Goal: Transaction & Acquisition: Purchase product/service

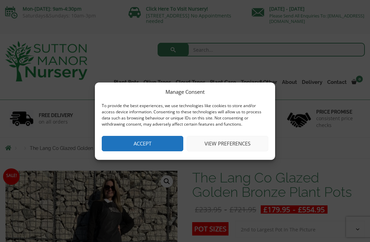
click at [139, 145] on button "Accept" at bounding box center [142, 143] width 81 height 15
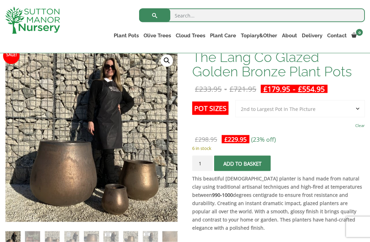
scroll to position [108, 0]
click at [54, 174] on img at bounding box center [176, 221] width 342 height 342
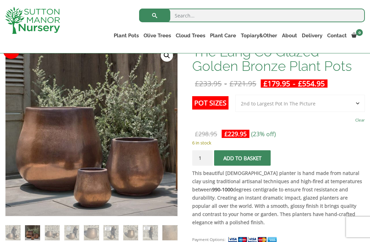
scroll to position [105, 0]
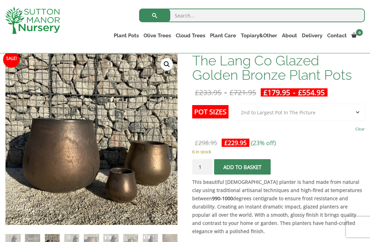
click at [65, 242] on img at bounding box center [71, 241] width 15 height 15
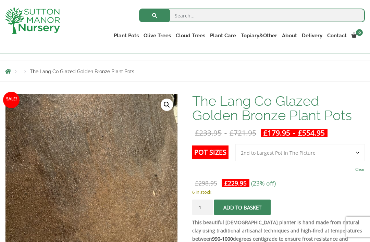
scroll to position [64, 0]
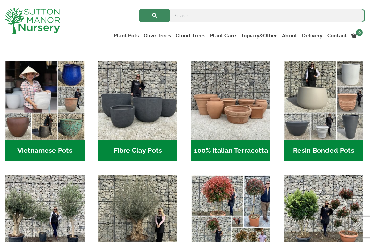
scroll to position [213, 0]
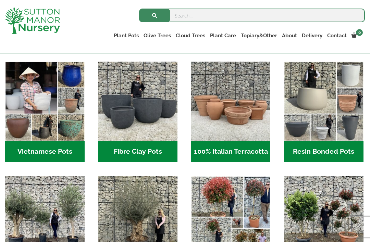
click at [329, 151] on h2 "Resin Bonded Pots (212)" at bounding box center [323, 151] width 79 height 21
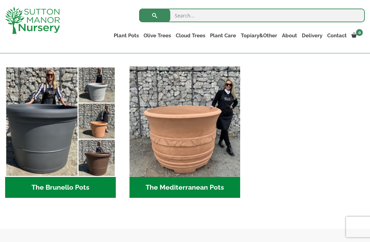
scroll to position [918, 0]
click at [43, 192] on h2 "The Brunello Pots (14)" at bounding box center [60, 187] width 111 height 21
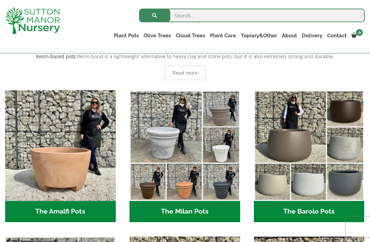
scroll to position [150, 0]
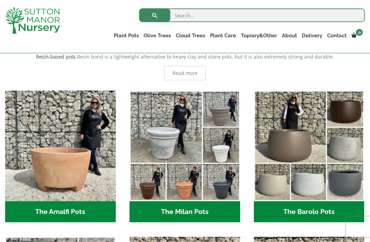
click at [295, 209] on h2 "The Barolo Pots (36)" at bounding box center [309, 211] width 111 height 21
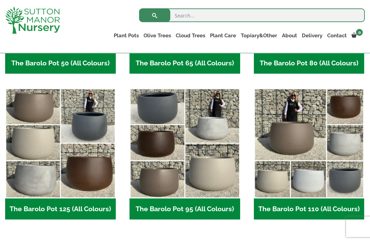
scroll to position [291, 0]
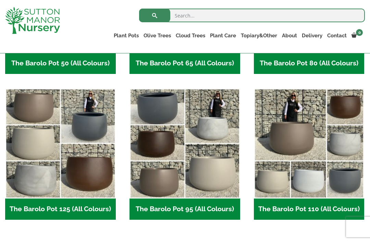
click at [56, 210] on h2 "The Barolo Pot 125 (All Colours) (6)" at bounding box center [60, 208] width 111 height 21
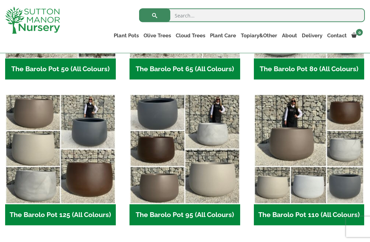
scroll to position [285, 0]
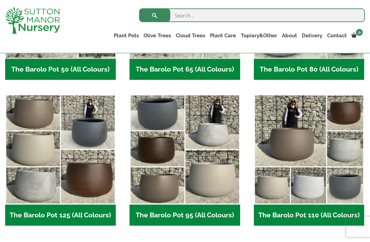
click at [156, 216] on h2 "The Barolo Pot 95 (All Colours) (6)" at bounding box center [184, 215] width 111 height 21
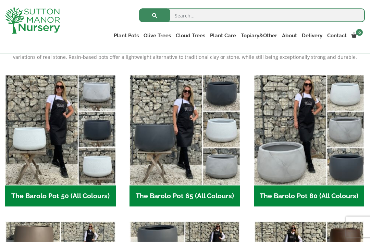
scroll to position [158, 0]
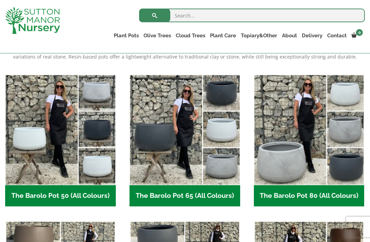
click at [271, 173] on img "Visit product category The Barolo Pot 80 (All Colours)" at bounding box center [309, 130] width 111 height 111
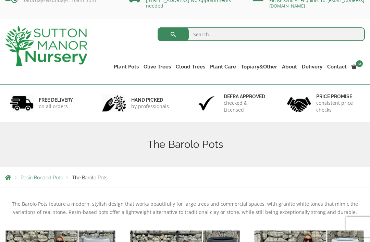
scroll to position [11, 0]
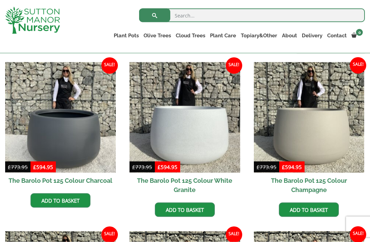
scroll to position [166, 0]
click at [37, 137] on img at bounding box center [60, 117] width 111 height 111
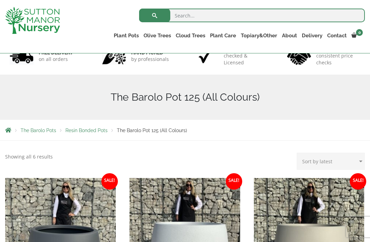
scroll to position [0, 0]
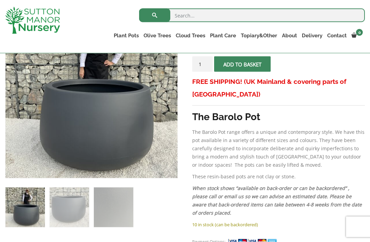
scroll to position [145, 0]
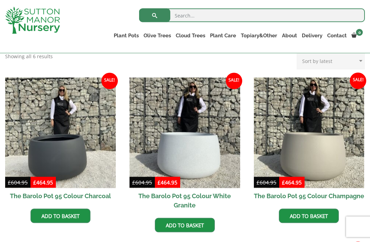
scroll to position [165, 0]
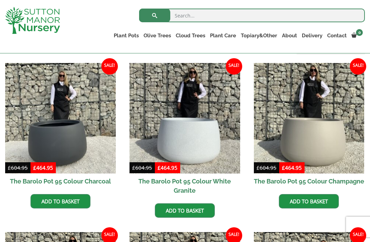
click at [36, 135] on img at bounding box center [60, 118] width 111 height 111
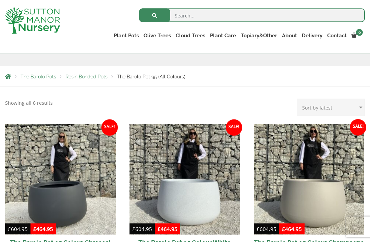
scroll to position [95, 0]
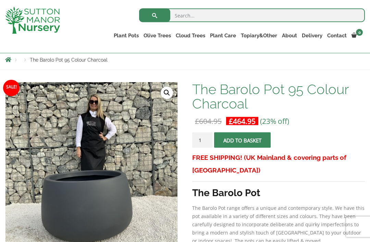
scroll to position [60, 0]
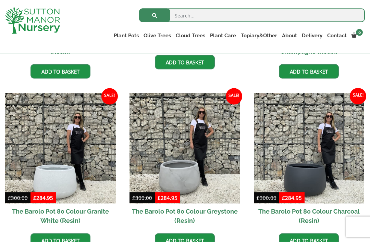
scroll to position [305, 0]
click at [261, 170] on img at bounding box center [309, 148] width 111 height 111
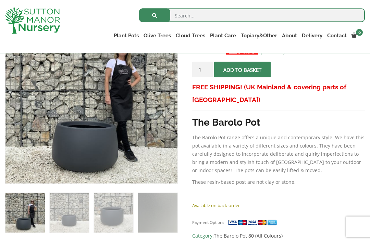
scroll to position [141, 0]
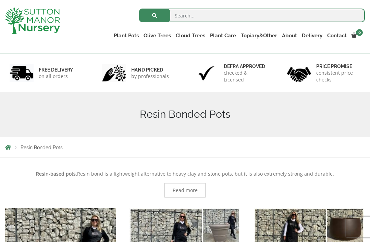
scroll to position [36, 0]
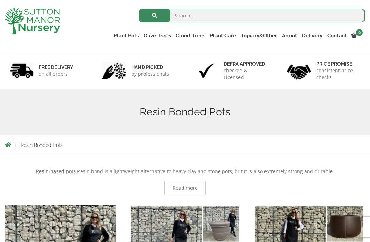
click at [0, 0] on link "Vietnamese Pots" at bounding box center [0, 0] width 0 height 0
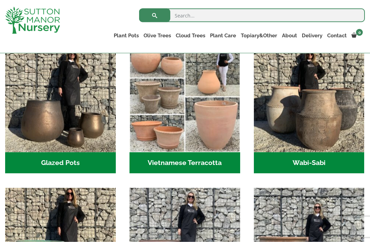
scroll to position [207, 0]
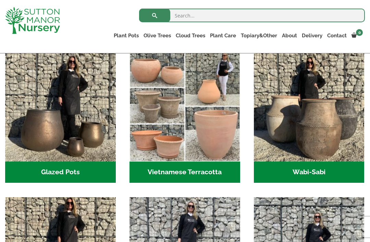
click at [50, 149] on img "Visit product category Glazed Pots" at bounding box center [60, 106] width 111 height 111
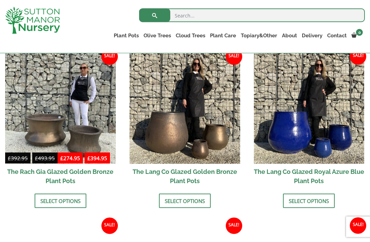
scroll to position [512, 0]
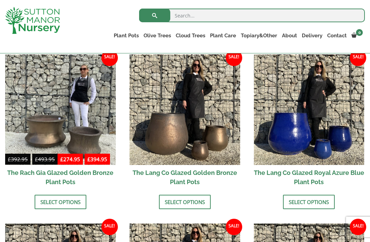
click at [179, 199] on link "Select options" at bounding box center [185, 202] width 52 height 14
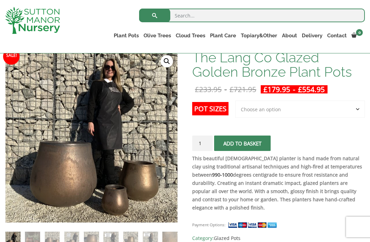
scroll to position [107, 0]
click at [203, 145] on input "1" at bounding box center [202, 143] width 21 height 15
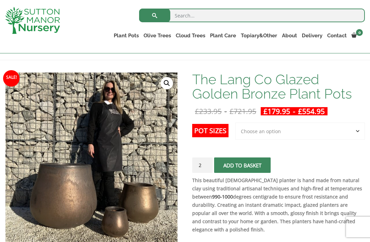
scroll to position [84, 0]
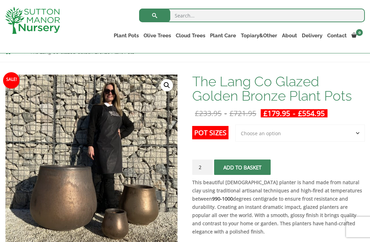
type input "2"
click at [252, 165] on button "Add to basket" at bounding box center [242, 166] width 56 height 15
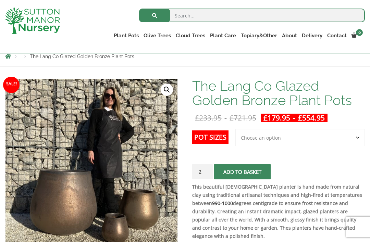
scroll to position [78, 0]
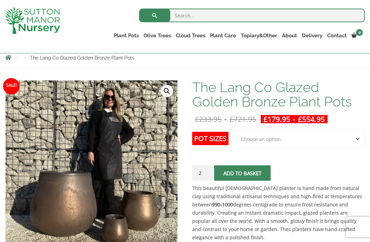
click at [307, 139] on select "Choose an option 3rd to Largest Pot In The Picture 2nd to Largest Pot In The Pi…" at bounding box center [299, 138] width 129 height 17
select select "Largest pot In The Picture"
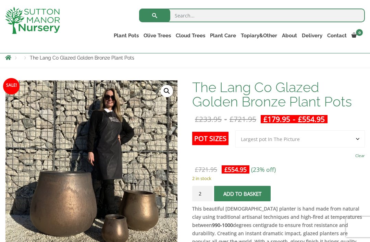
click at [262, 194] on button "Add to basket" at bounding box center [242, 193] width 56 height 15
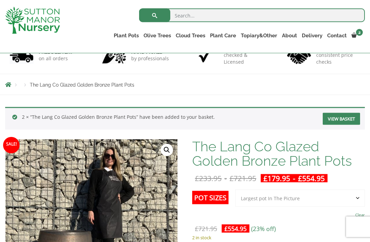
scroll to position [51, 0]
click at [0, 0] on link "Fibre Clay Pots" at bounding box center [0, 0] width 0 height 0
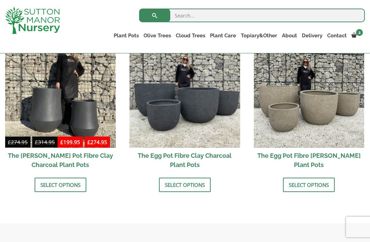
scroll to position [237, 0]
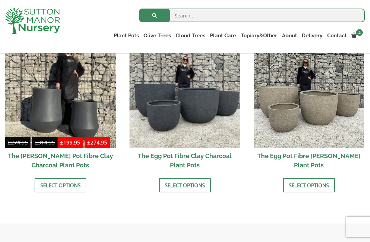
click at [165, 188] on link "Select options" at bounding box center [185, 185] width 52 height 14
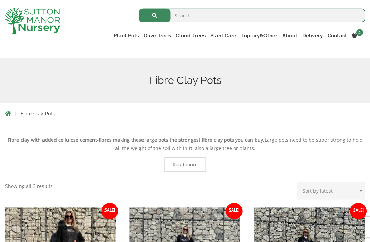
scroll to position [58, 0]
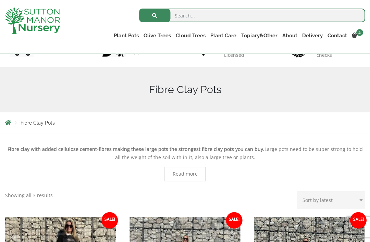
click at [0, 0] on link "Wabi-Sabi" at bounding box center [0, 0] width 0 height 0
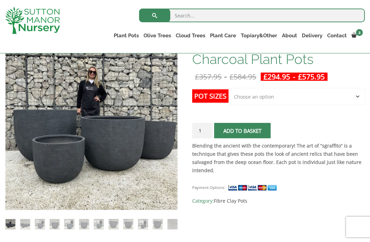
scroll to position [121, 0]
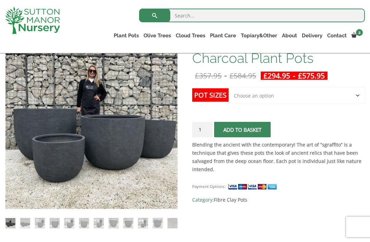
click at [245, 97] on select "Choose an option Click here to buy the 5th To Largest Pot In The Picture Click …" at bounding box center [296, 95] width 136 height 17
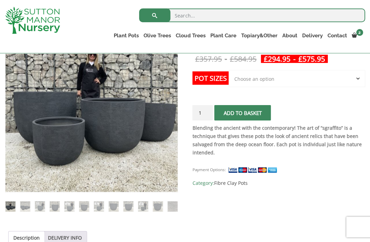
scroll to position [135, 0]
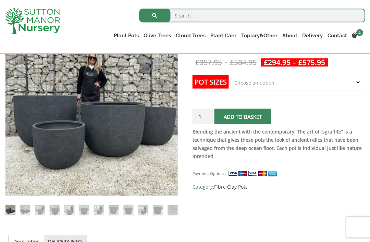
click at [237, 86] on select "Choose an option Click here to buy the 5th To Largest Pot In The Picture Click …" at bounding box center [296, 82] width 136 height 17
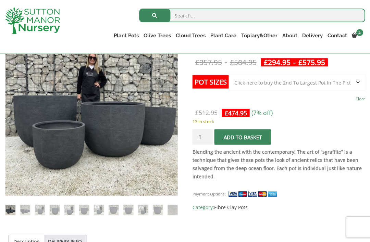
click at [232, 84] on select "Choose an option Click here to buy the 5th To Largest Pot In The Picture Click …" at bounding box center [296, 82] width 136 height 17
select select "Click here to buy the 3rd To Largest Pot In The Picture"
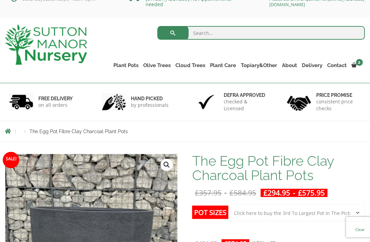
scroll to position [0, 0]
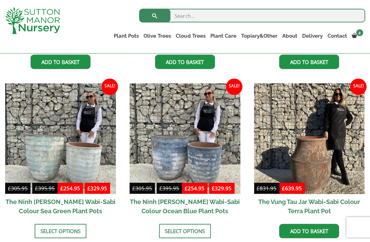
scroll to position [477, 0]
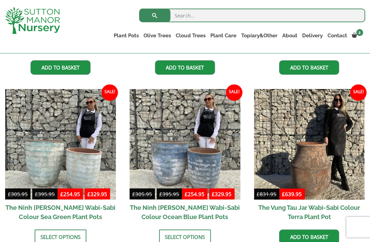
click at [0, 0] on link "The Atlantis Pots" at bounding box center [0, 0] width 0 height 0
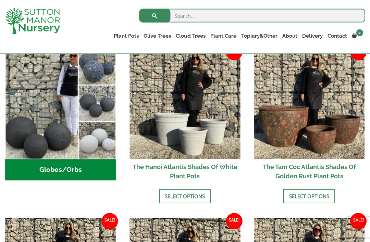
scroll to position [233, 0]
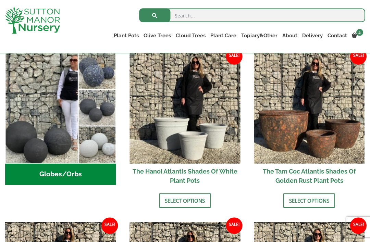
click at [0, 0] on link "The Old Stone Pots" at bounding box center [0, 0] width 0 height 0
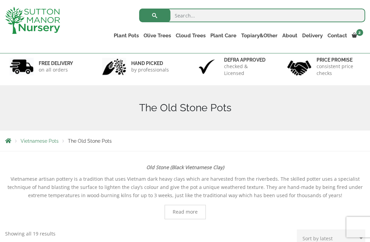
scroll to position [25, 0]
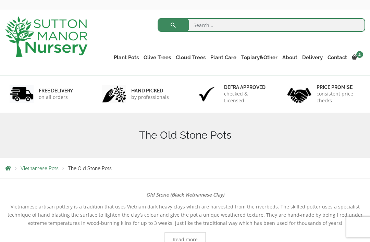
click at [0, 0] on link "Wabi-Sabi" at bounding box center [0, 0] width 0 height 0
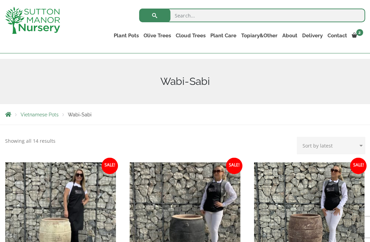
scroll to position [60, 0]
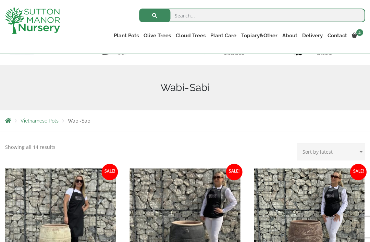
click at [0, 0] on link "Vietnamese Terracotta" at bounding box center [0, 0] width 0 height 0
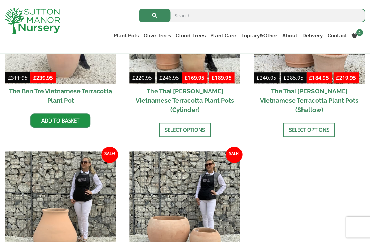
scroll to position [236, 0]
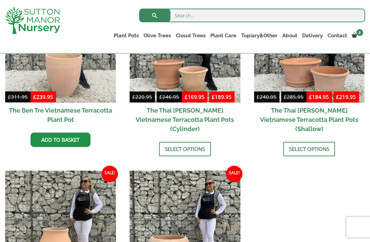
click at [0, 0] on link "The Iron Stone Pots" at bounding box center [0, 0] width 0 height 0
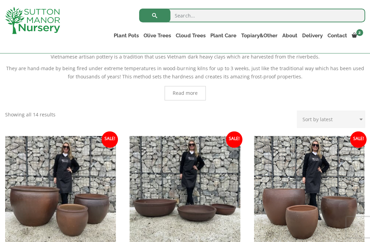
scroll to position [137, 0]
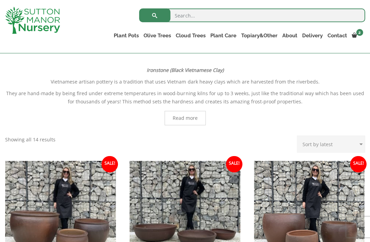
click at [0, 0] on link "Fibre Clay Pots" at bounding box center [0, 0] width 0 height 0
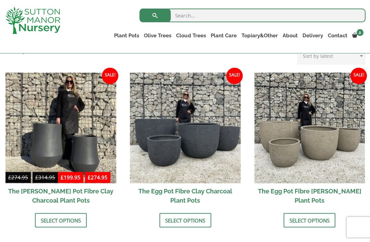
scroll to position [202, 0]
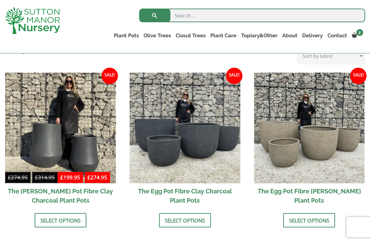
click at [168, 215] on link "Select options" at bounding box center [185, 220] width 52 height 14
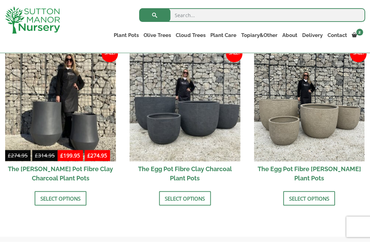
click at [0, 0] on link "Glazed Pots" at bounding box center [0, 0] width 0 height 0
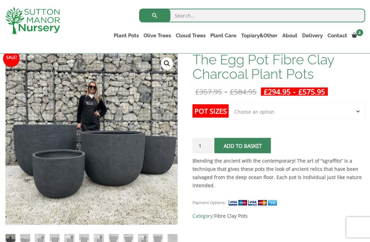
scroll to position [105, 0]
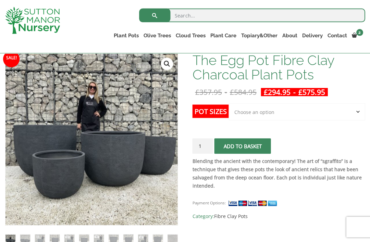
click at [236, 110] on select "Choose an option Click here to buy the 5th To Largest Pot In The Picture Click …" at bounding box center [296, 111] width 136 height 17
select select "Click here to buy the 2nd To Largest Pot In The Picture"
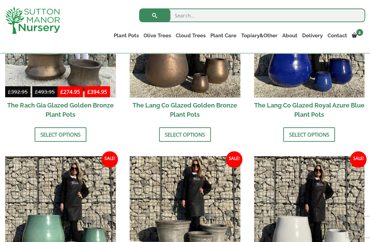
scroll to position [578, 0]
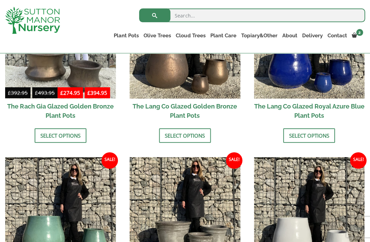
click at [0, 0] on link "Fibre Clay Pots" at bounding box center [0, 0] width 0 height 0
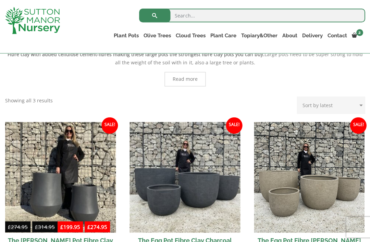
scroll to position [155, 0]
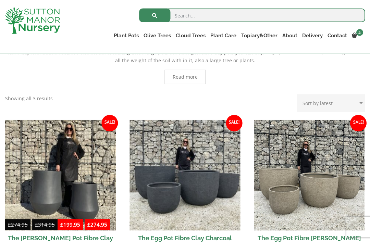
click at [177, 236] on h2 "The Egg Pot Fibre Clay Charcoal Plant Pots" at bounding box center [184, 242] width 111 height 25
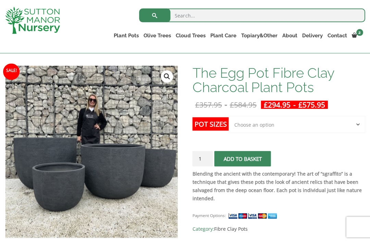
scroll to position [131, 0]
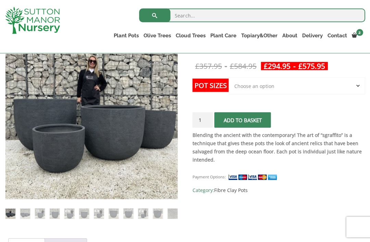
click at [243, 86] on select "Choose an option Click here to buy the 5th To Largest Pot In The Picture Click …" at bounding box center [296, 85] width 136 height 17
select select "Click here to buy the 3rd To Largest Pot In The Picture"
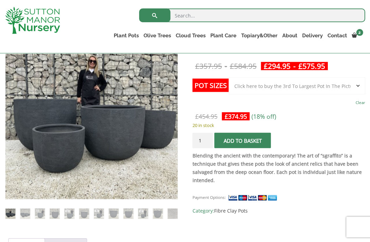
click at [242, 91] on select "Choose an option Click here to buy the 5th To Largest Pot In The Picture Click …" at bounding box center [296, 85] width 136 height 17
click at [127, 44] on ul "Plant Pots Resin Bonded Pots The Amalfi Pots The Milan Pots The Capri Pots The …" at bounding box center [237, 36] width 253 height 19
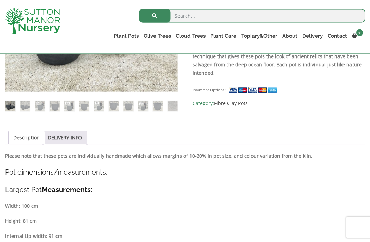
scroll to position [246, 0]
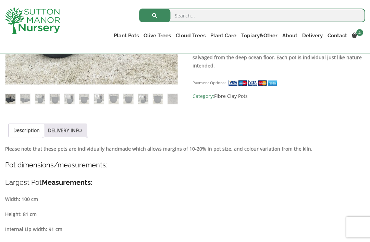
click at [0, 0] on link "The Pisa Pot 80 (All Colours)" at bounding box center [0, 0] width 0 height 0
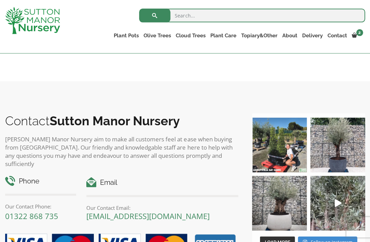
scroll to position [354, 0]
click at [326, 160] on img at bounding box center [337, 144] width 55 height 55
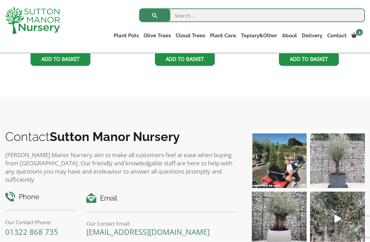
scroll to position [338, 0]
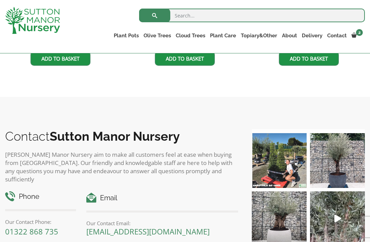
click at [0, 0] on link "The Amalfi Pots" at bounding box center [0, 0] width 0 height 0
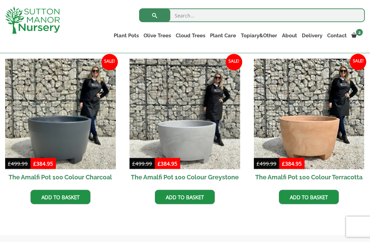
scroll to position [200, 0]
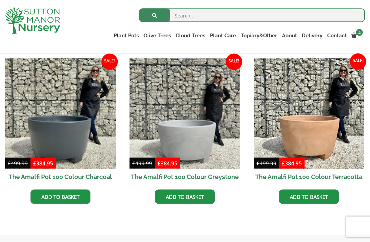
click at [34, 138] on img at bounding box center [60, 114] width 111 height 111
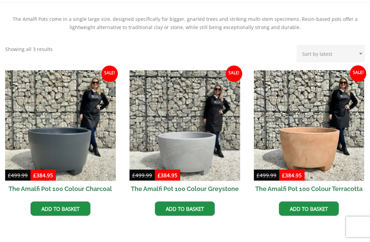
scroll to position [222, 0]
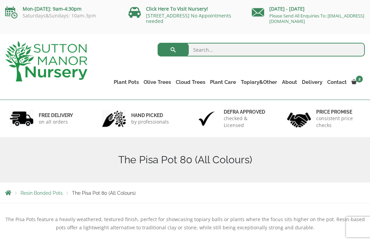
click at [0, 0] on link "The Milan Pots" at bounding box center [0, 0] width 0 height 0
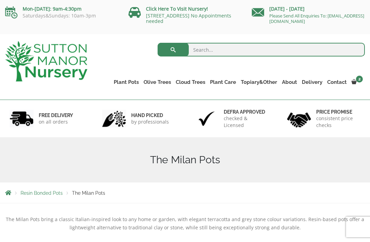
click at [0, 0] on link "The Capri Pots" at bounding box center [0, 0] width 0 height 0
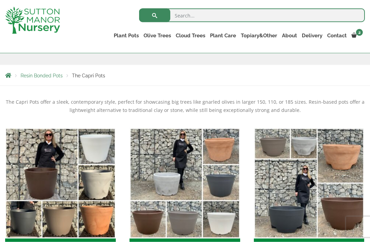
scroll to position [105, 0]
click at [0, 0] on link "The Brunello Pots" at bounding box center [0, 0] width 0 height 0
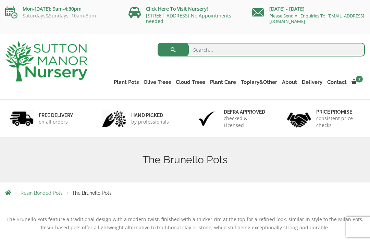
click at [0, 0] on link "The Venice Cube Pots" at bounding box center [0, 0] width 0 height 0
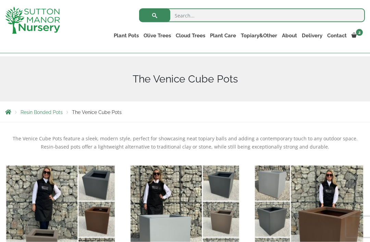
scroll to position [65, 0]
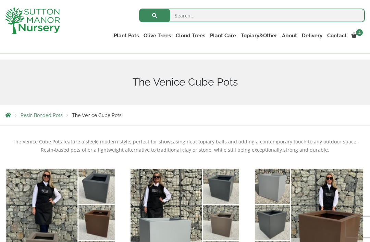
click at [0, 0] on link "The Barolo Pots" at bounding box center [0, 0] width 0 height 0
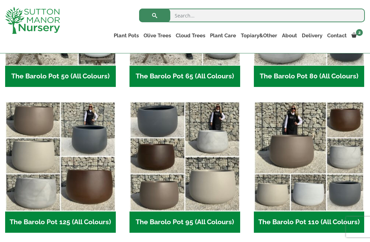
scroll to position [279, 0]
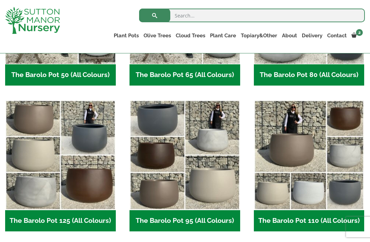
click at [180, 218] on h2 "The Barolo Pot 95 (All Colours) (6)" at bounding box center [184, 220] width 111 height 21
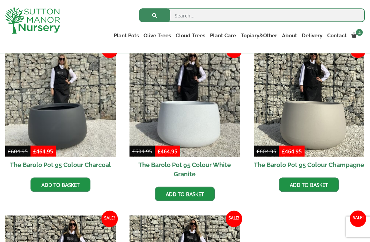
scroll to position [184, 0]
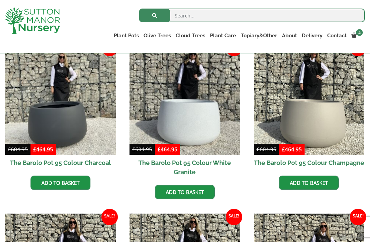
click at [35, 125] on img at bounding box center [60, 99] width 111 height 111
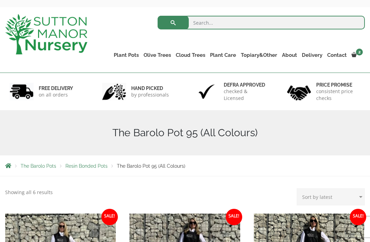
scroll to position [0, 0]
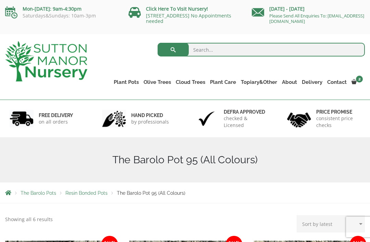
click at [0, 0] on link "The Barolo Pots" at bounding box center [0, 0] width 0 height 0
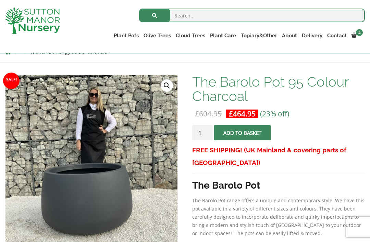
scroll to position [81, 0]
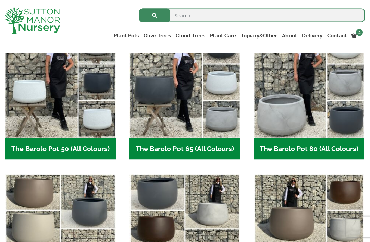
scroll to position [206, 0]
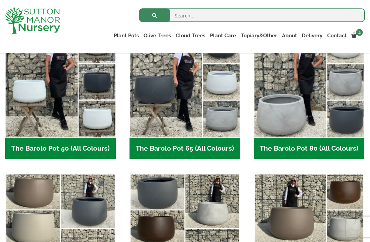
click at [265, 149] on h2 "The Barolo Pot 80 (All Colours) (6)" at bounding box center [309, 148] width 111 height 21
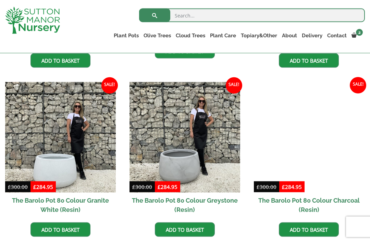
scroll to position [315, 0]
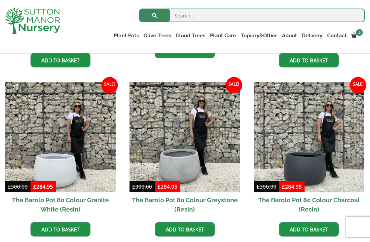
click at [294, 229] on link "Add to basket" at bounding box center [309, 229] width 60 height 14
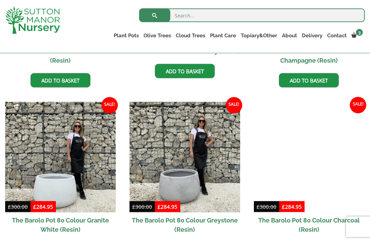
scroll to position [328, 0]
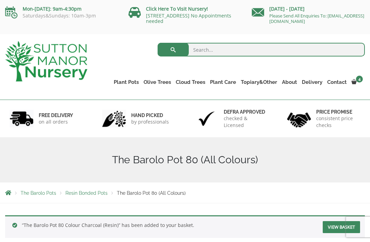
click at [0, 0] on link "The Lang Co Glazed Golden Bronze Plant Pots - Largest pot In The Picture" at bounding box center [0, 0] width 0 height 0
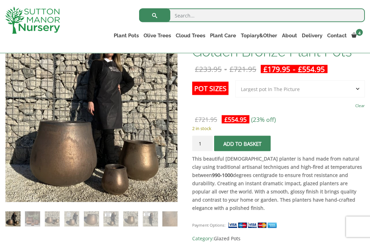
scroll to position [128, 0]
click at [243, 87] on select "Choose an option 3rd to Largest Pot In The Picture 2nd to Largest Pot In The Pi…" at bounding box center [299, 88] width 129 height 17
select select "2nd to Largest Pot In The Picture"
click at [206, 144] on input "1" at bounding box center [202, 143] width 21 height 15
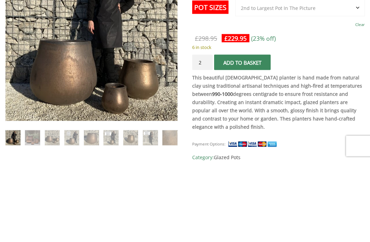
type input "2"
click at [230, 136] on button "Add to basket" at bounding box center [242, 143] width 56 height 15
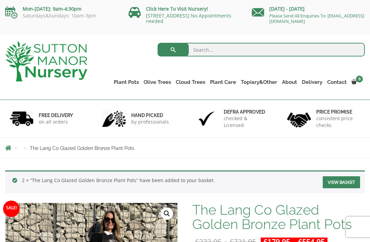
click at [0, 0] on link "The Lang Co Glazed Golden Bronze Plant Pots - 2nd to Largest Pot In The Picture" at bounding box center [0, 0] width 0 height 0
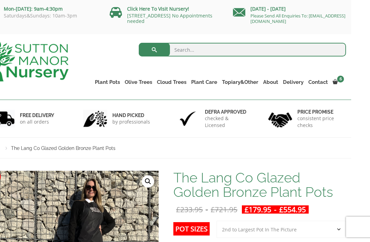
scroll to position [0, 110]
click at [0, 0] on link "×" at bounding box center [0, 0] width 0 height 0
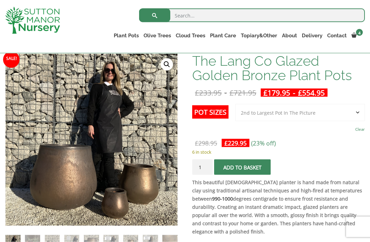
scroll to position [105, 0]
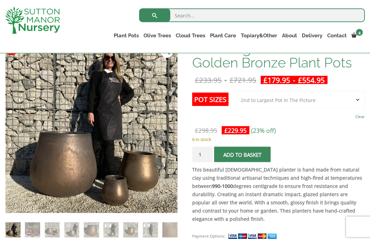
click at [245, 97] on select "Choose an option 3rd to Largest Pot In The Picture 2nd to Largest Pot In The Pi…" at bounding box center [299, 99] width 129 height 17
select select "Largest pot In The Picture"
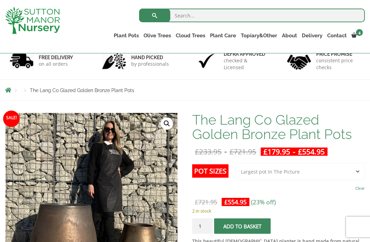
scroll to position [44, 0]
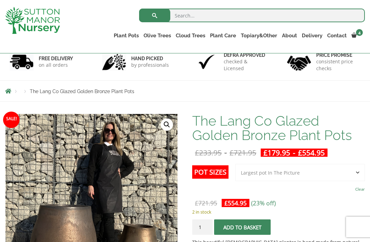
click at [0, 0] on link "The Rome Bowl" at bounding box center [0, 0] width 0 height 0
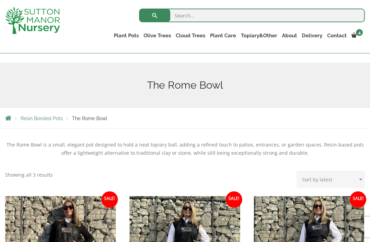
scroll to position [59, 0]
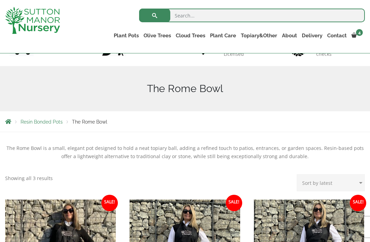
click at [0, 0] on link "The Olive Jar" at bounding box center [0, 0] width 0 height 0
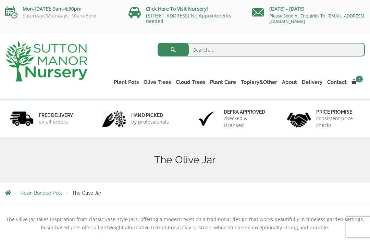
click at [0, 0] on link "The Sicilian Pots" at bounding box center [0, 0] width 0 height 0
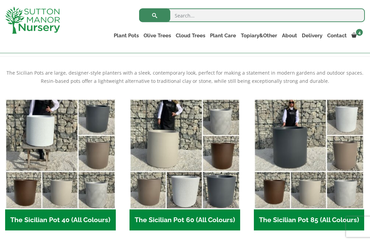
scroll to position [135, 0]
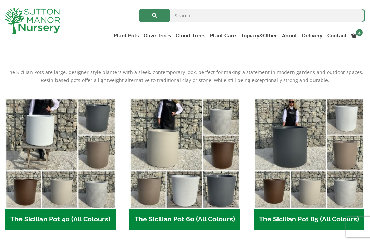
click at [271, 219] on h2 "The Sicilian Pot 85 (All Colours) (6)" at bounding box center [309, 219] width 111 height 21
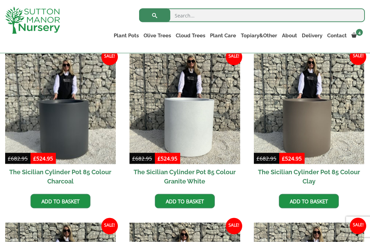
scroll to position [175, 0]
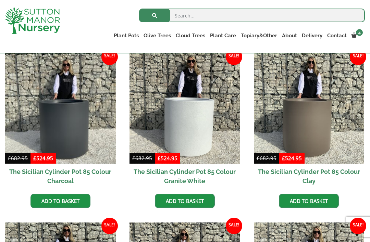
click at [45, 128] on img at bounding box center [60, 108] width 111 height 111
click at [0, 0] on link "The Mediterranean Pots" at bounding box center [0, 0] width 0 height 0
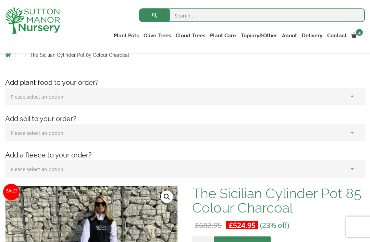
scroll to position [80, 0]
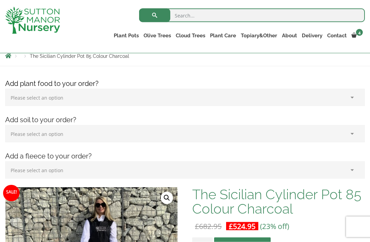
click at [23, 97] on select "Please select an option (x1) 1k Bag (£15.00) (x2) 1k Bag (£30.00) (x3) 1k Bag (…" at bounding box center [184, 97] width 359 height 17
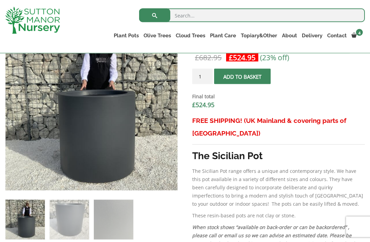
scroll to position [221, 0]
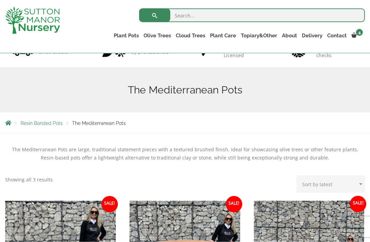
scroll to position [58, 0]
click at [0, 0] on link "The San Marino Pots" at bounding box center [0, 0] width 0 height 0
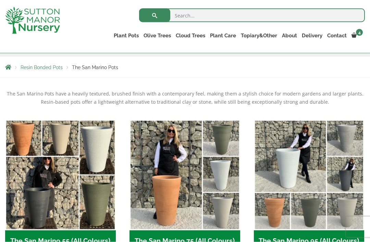
scroll to position [112, 0]
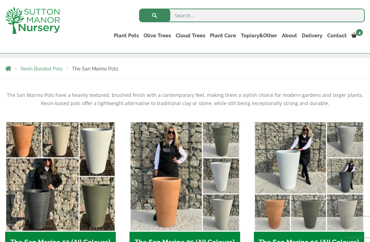
click at [0, 0] on link "The Olive Jar" at bounding box center [0, 0] width 0 height 0
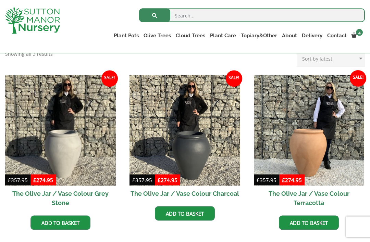
scroll to position [183, 0]
click at [0, 0] on link "The Tuscany Fruit Pots" at bounding box center [0, 0] width 0 height 0
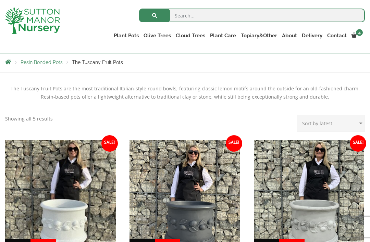
scroll to position [119, 0]
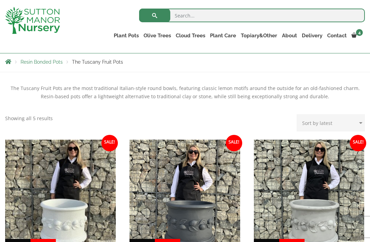
click at [0, 0] on link "The Pompei Pots" at bounding box center [0, 0] width 0 height 0
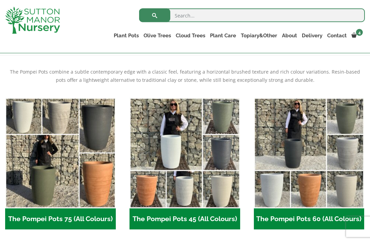
scroll to position [136, 0]
click at [0, 0] on link "The Pisa Pot 80 (All Colours)" at bounding box center [0, 0] width 0 height 0
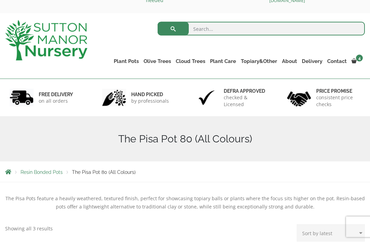
scroll to position [22, 0]
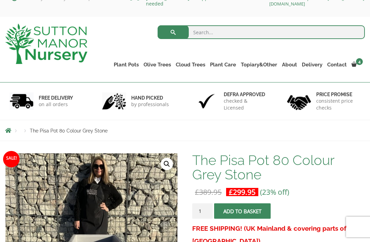
scroll to position [16, 0]
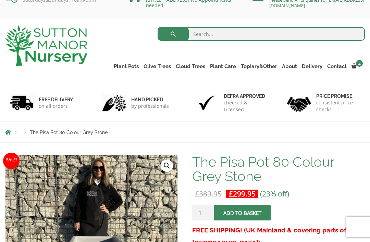
click at [0, 0] on link "The Brunello Pots" at bounding box center [0, 0] width 0 height 0
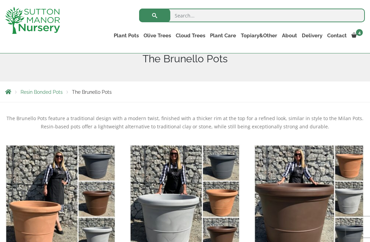
scroll to position [89, 0]
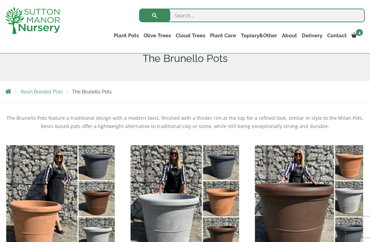
click at [0, 0] on link "The Capri Pots" at bounding box center [0, 0] width 0 height 0
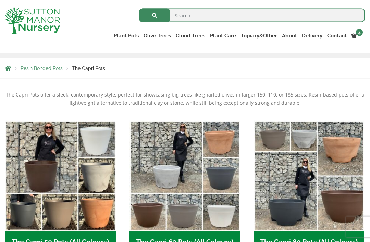
scroll to position [113, 0]
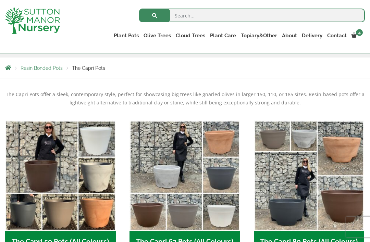
click at [0, 0] on link "The Barolo Pots" at bounding box center [0, 0] width 0 height 0
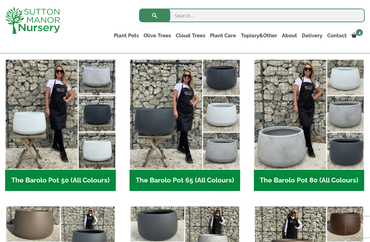
scroll to position [177, 0]
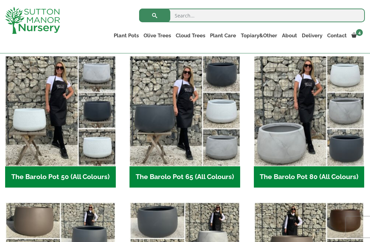
click at [289, 160] on img "Visit product category The Barolo Pot 80 (All Colours)" at bounding box center [309, 111] width 111 height 111
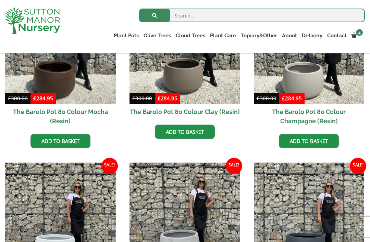
scroll to position [328, 0]
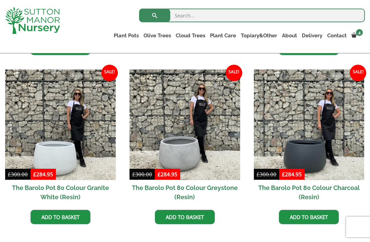
click at [305, 215] on link "Add to basket" at bounding box center [309, 217] width 60 height 14
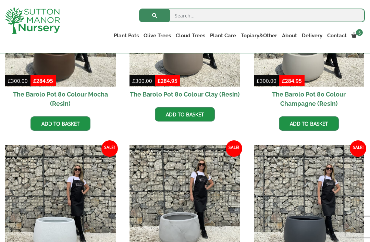
scroll to position [324, 0]
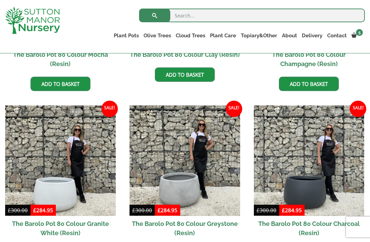
click at [280, 184] on img at bounding box center [309, 160] width 111 height 111
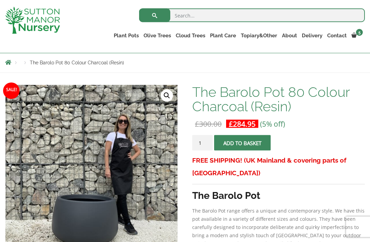
scroll to position [70, 0]
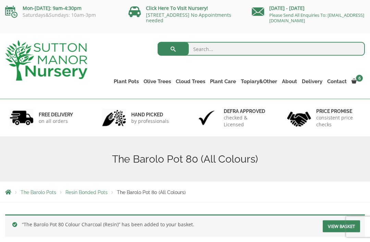
scroll to position [1, 0]
click at [0, 0] on link "The Barolo Pots" at bounding box center [0, 0] width 0 height 0
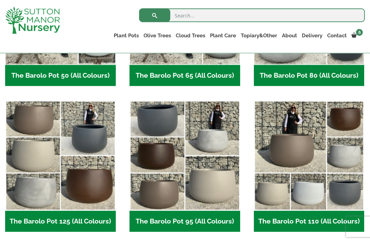
scroll to position [280, 0]
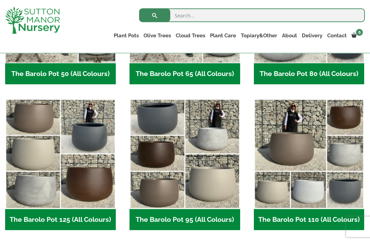
click at [182, 219] on h2 "The Barolo Pot 95 (All Colours) (6)" at bounding box center [184, 219] width 111 height 21
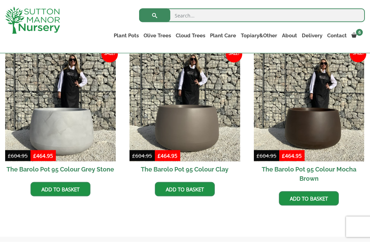
scroll to position [347, 0]
click at [48, 128] on img at bounding box center [60, 106] width 111 height 111
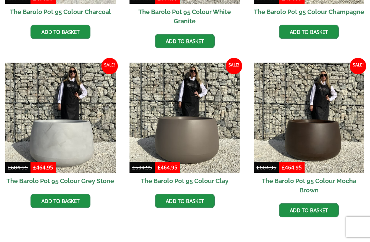
scroll to position [369, 0]
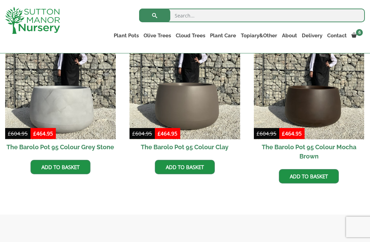
click at [0, 0] on link "The Brunello Pots" at bounding box center [0, 0] width 0 height 0
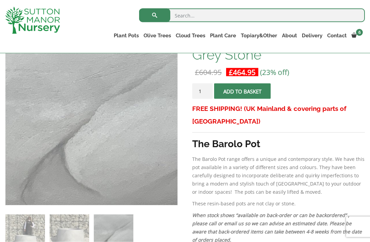
scroll to position [125, 0]
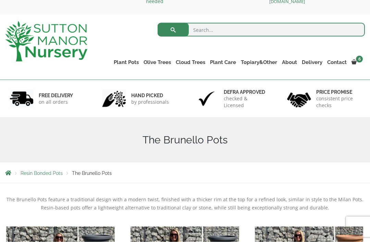
scroll to position [20, 0]
click at [0, 0] on link "The Barolo Pots" at bounding box center [0, 0] width 0 height 0
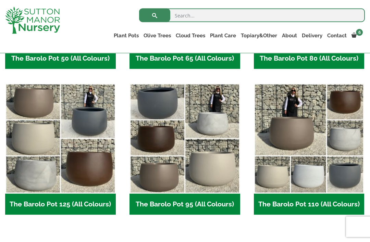
scroll to position [296, 0]
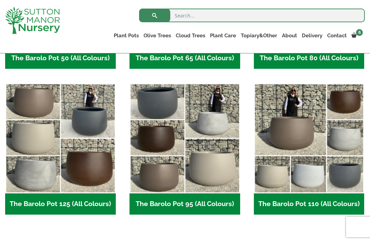
click at [306, 203] on h2 "The Barolo Pot 110 (All Colours) (6)" at bounding box center [309, 203] width 111 height 21
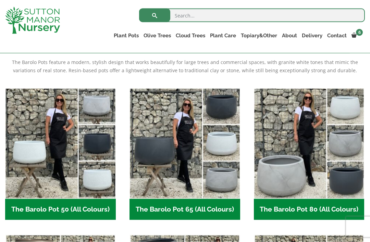
scroll to position [145, 0]
click at [288, 209] on h2 "The Barolo Pot 80 (All Colours) (6)" at bounding box center [309, 208] width 111 height 21
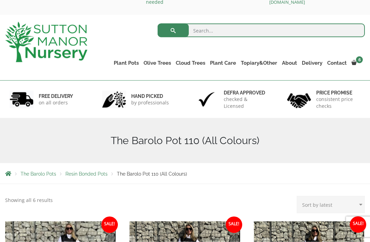
scroll to position [17, 0]
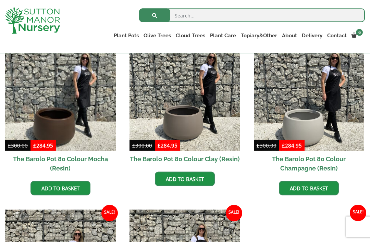
scroll to position [188, 0]
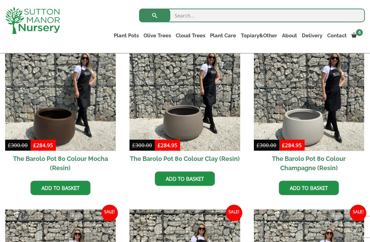
click at [278, 130] on img at bounding box center [309, 95] width 111 height 111
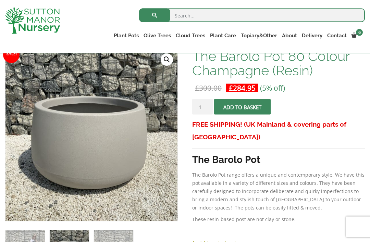
scroll to position [107, 0]
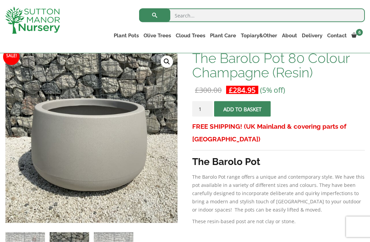
click at [210, 113] on input "1" at bounding box center [202, 108] width 21 height 15
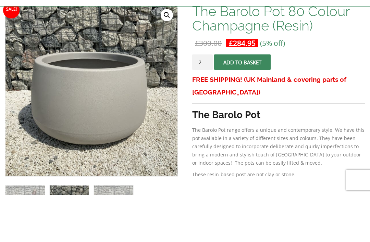
type input "2"
click at [241, 101] on button "Add to basket" at bounding box center [242, 108] width 56 height 15
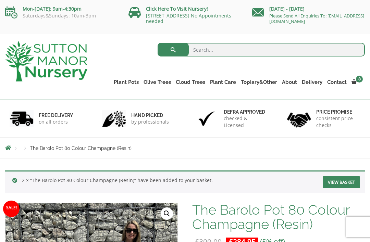
click at [360, 74] on ul "Plant Pots Resin Bonded Pots The Amalfi Pots The Milan Pots The Capri Pots The …" at bounding box center [237, 77] width 253 height 31
